Goal: Find contact information: Find contact information

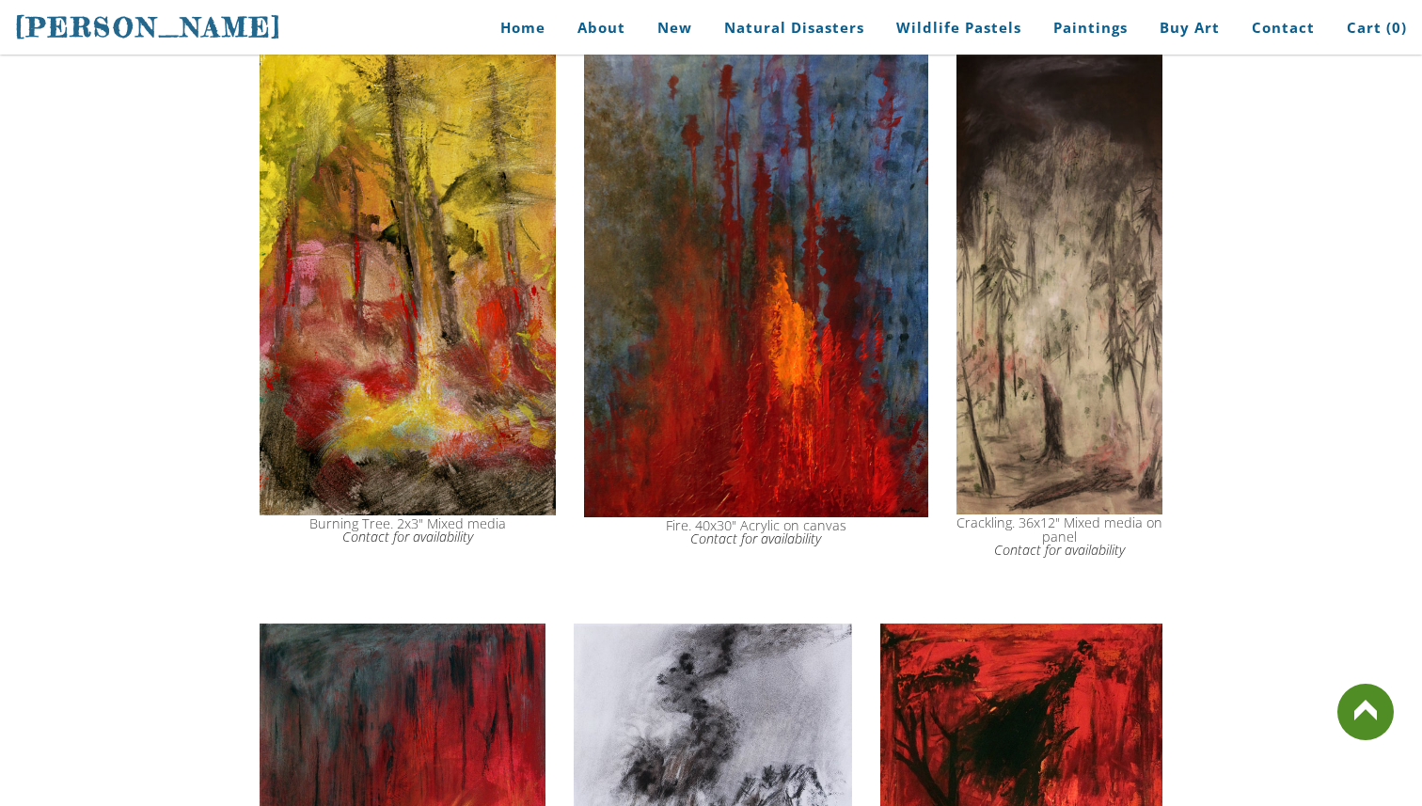
scroll to position [1089, 0]
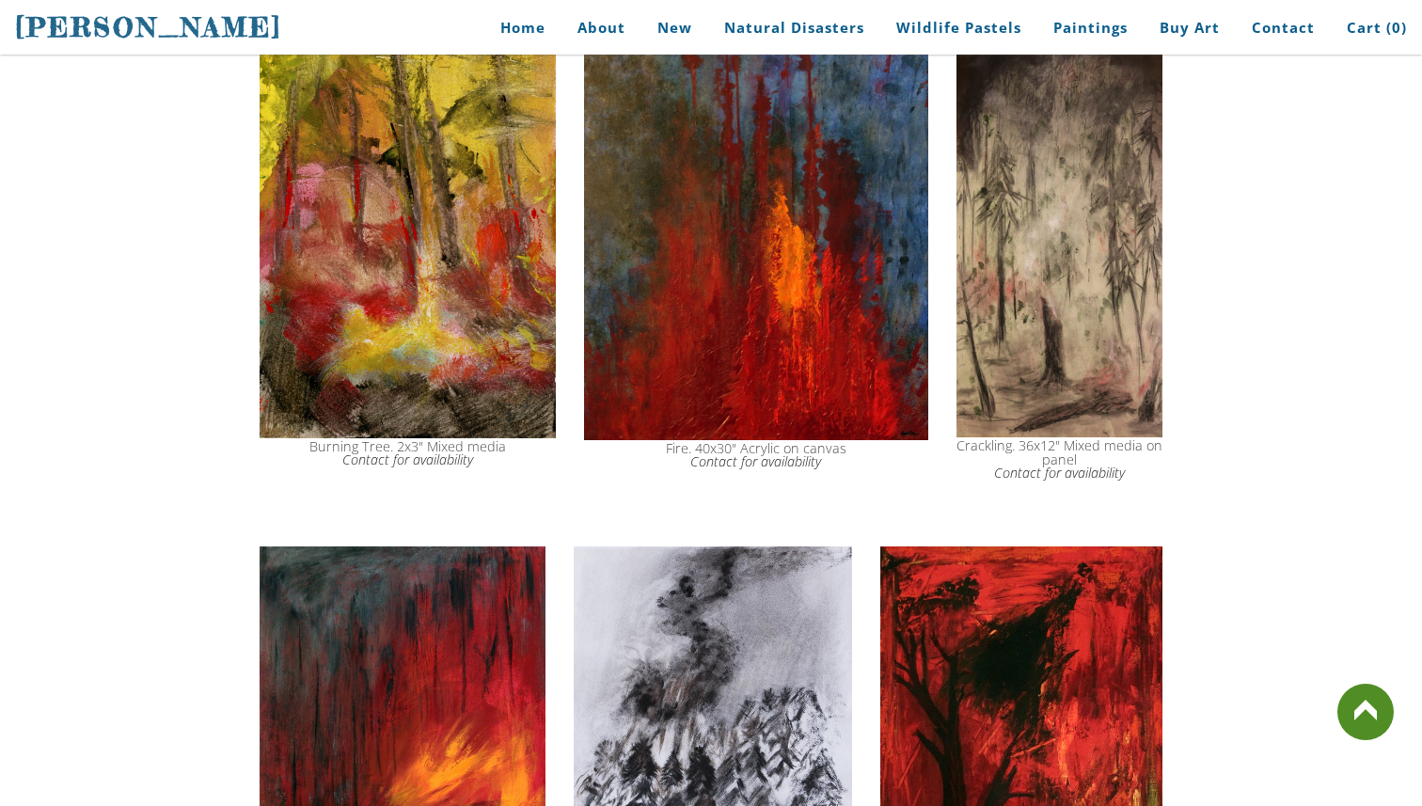
drag, startPoint x: 686, startPoint y: 464, endPoint x: 831, endPoint y: 465, distance: 145.8
click at [833, 466] on div "Fire. 40x30" Acrylic on canvas Contact for availability" at bounding box center [756, 219] width 344 height 519
drag, startPoint x: 826, startPoint y: 459, endPoint x: 811, endPoint y: 459, distance: 15.0
click at [811, 459] on div "Fire. 40x30" Acrylic on canvas Contact for availability" at bounding box center [756, 455] width 344 height 27
click at [817, 455] on icon "Contact for availability" at bounding box center [755, 461] width 131 height 18
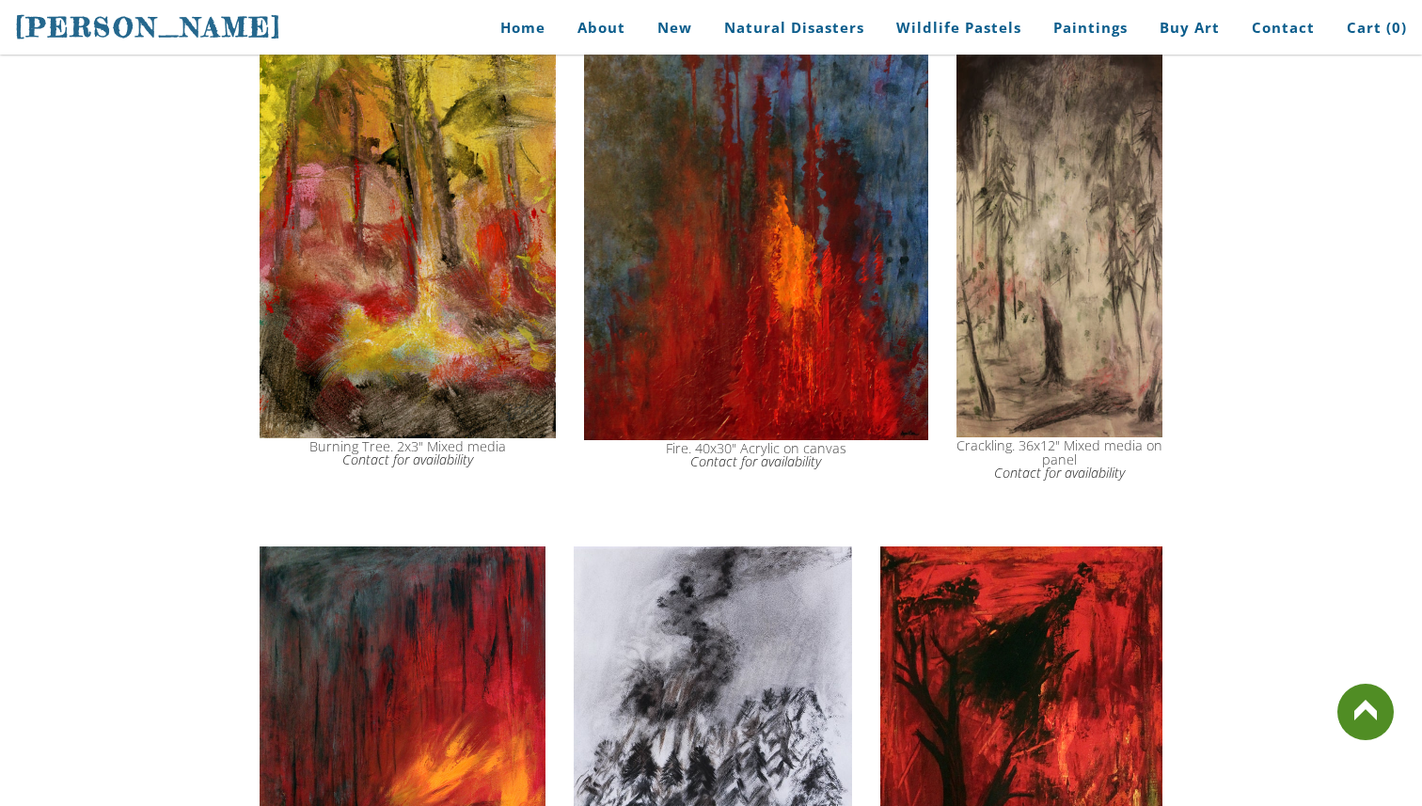
scroll to position [1085, 0]
